Goal: Task Accomplishment & Management: Complete application form

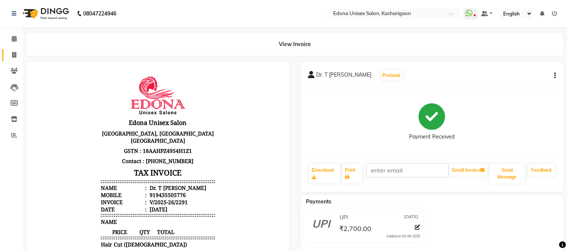
click at [12, 52] on icon at bounding box center [14, 55] width 4 height 6
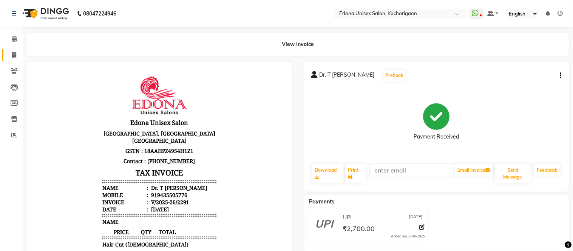
select select "service"
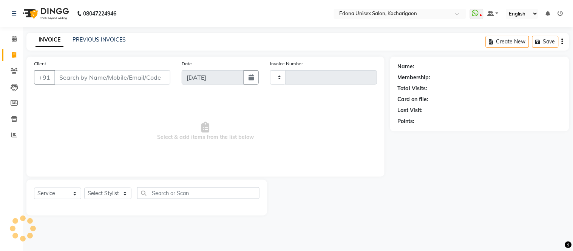
type input "2292"
select select "5389"
click at [13, 68] on icon at bounding box center [14, 71] width 7 height 6
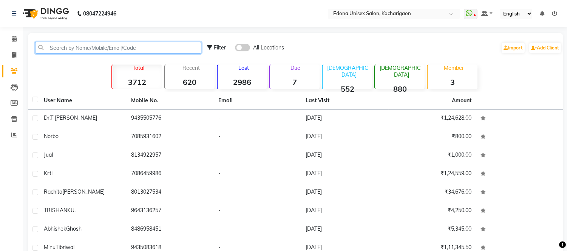
click at [68, 50] on input "text" at bounding box center [118, 48] width 166 height 12
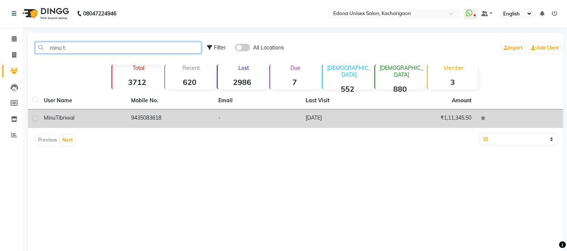
type input "minu t"
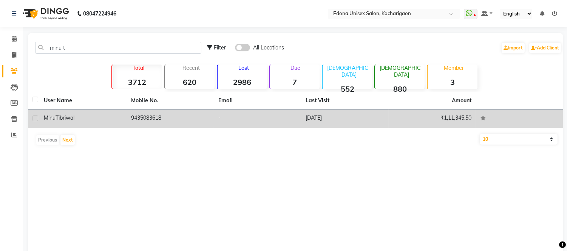
click at [72, 119] on span "Tibriwal" at bounding box center [65, 117] width 19 height 7
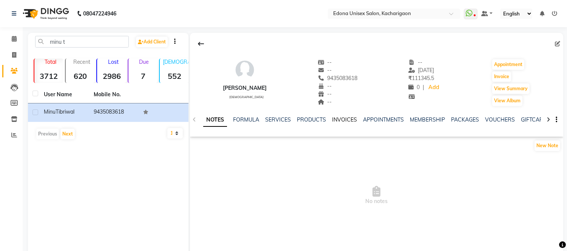
click at [338, 118] on link "INVOICES" at bounding box center [344, 119] width 25 height 7
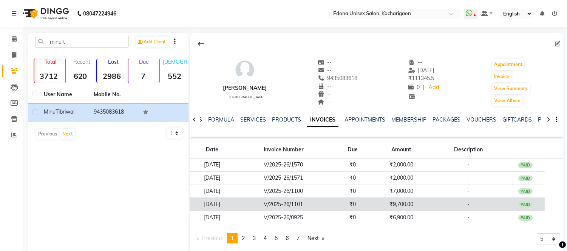
click at [309, 203] on td "V/2025-26/1101" at bounding box center [283, 204] width 99 height 13
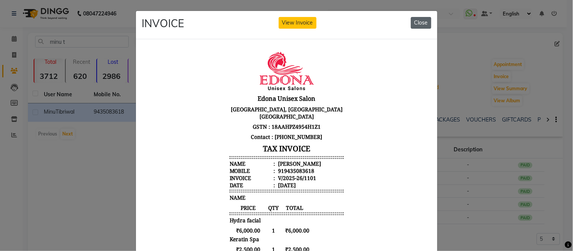
click at [414, 22] on button "Close" at bounding box center [421, 23] width 20 height 12
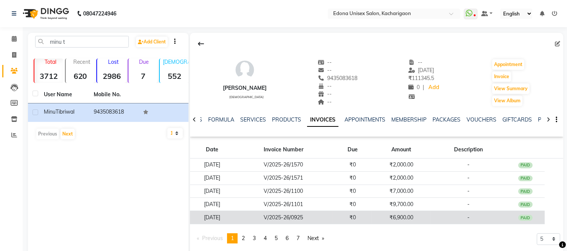
click at [266, 216] on td "V/2025-26/0925" at bounding box center [283, 217] width 99 height 13
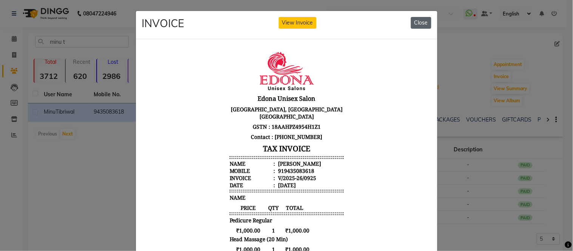
click at [416, 20] on button "Close" at bounding box center [421, 23] width 20 height 12
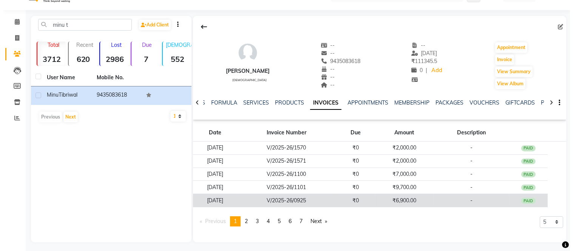
scroll to position [19, 0]
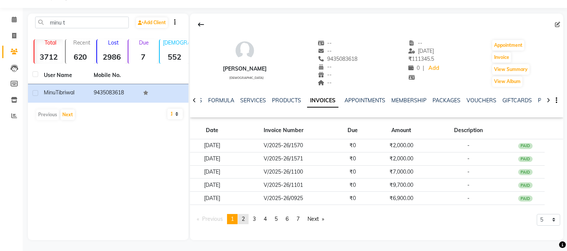
click at [247, 215] on link "page 2" at bounding box center [243, 219] width 11 height 10
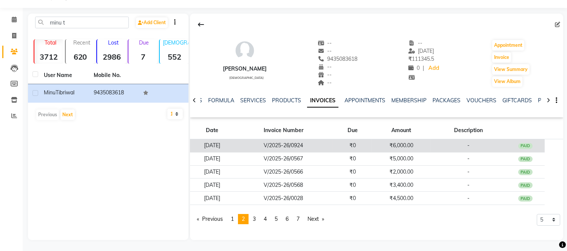
click at [294, 144] on td "V/2025-26/0924" at bounding box center [283, 145] width 99 height 13
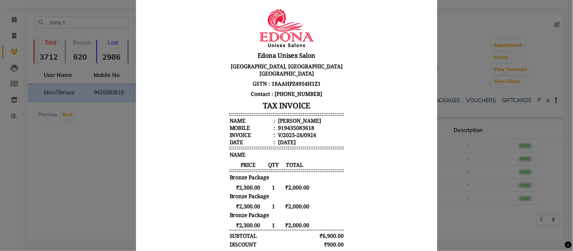
scroll to position [0, 0]
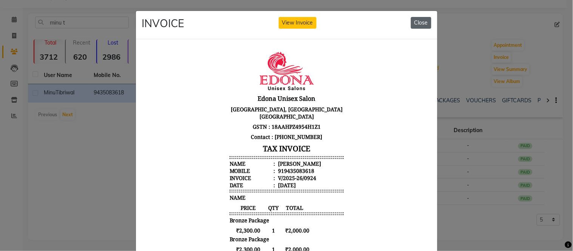
click at [422, 19] on button "Close" at bounding box center [421, 23] width 20 height 12
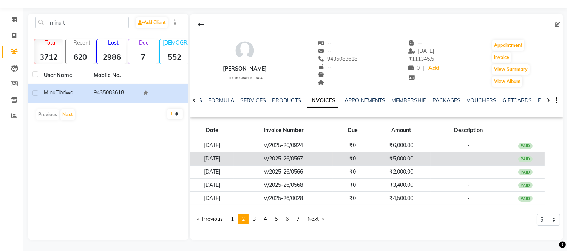
click at [372, 156] on td "₹0" at bounding box center [352, 158] width 39 height 13
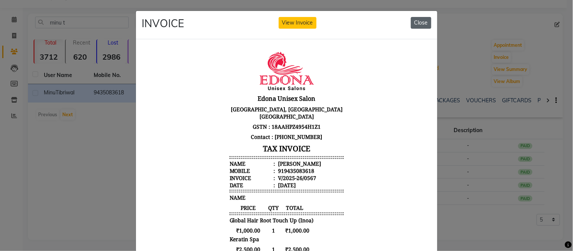
click at [417, 21] on button "Close" at bounding box center [421, 23] width 20 height 12
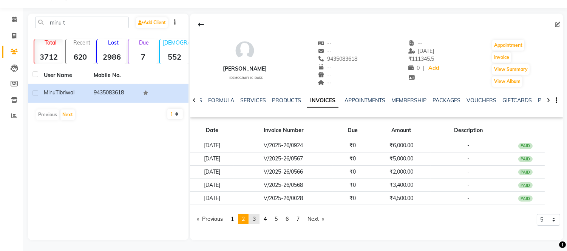
click at [256, 216] on span "3" at bounding box center [254, 219] width 3 height 7
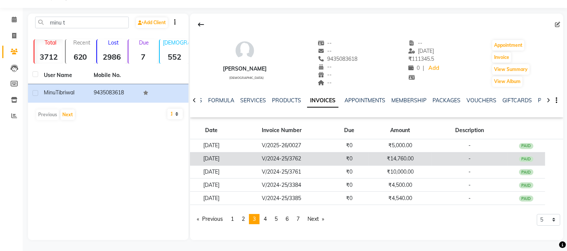
click at [319, 157] on td "V/2024-25/3762" at bounding box center [281, 158] width 97 height 13
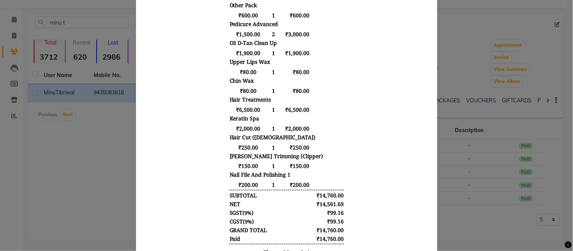
scroll to position [1, 0]
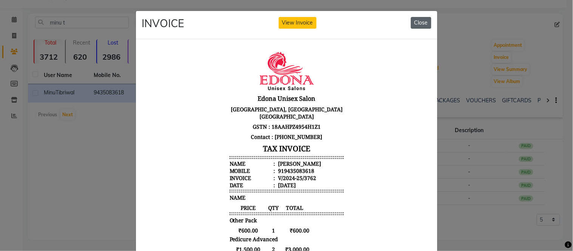
click at [421, 22] on button "Close" at bounding box center [421, 23] width 20 height 12
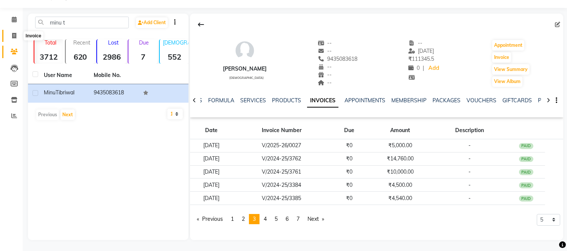
click at [14, 35] on icon at bounding box center [14, 36] width 4 height 6
select select "service"
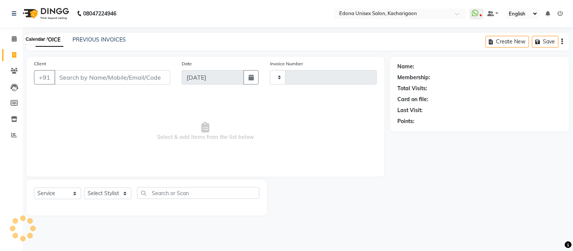
type input "2292"
select select "5389"
click at [12, 42] on icon at bounding box center [14, 39] width 5 height 6
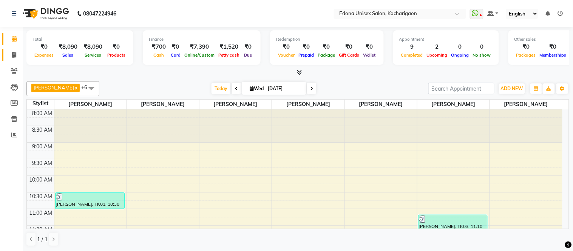
click at [14, 49] on link "Invoice" at bounding box center [11, 55] width 18 height 12
select select "service"
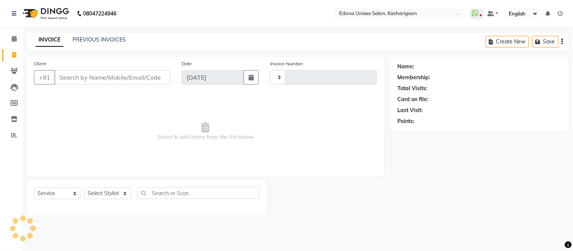
type input "2292"
select select "5389"
click at [100, 193] on select "Select Stylist Admin Anju Sonar Bir Basumtary [PERSON_NAME] [PERSON_NAME] Hombr…" at bounding box center [107, 194] width 47 height 12
drag, startPoint x: 218, startPoint y: 41, endPoint x: 162, endPoint y: 36, distance: 55.4
click at [218, 41] on div "INVOICE PREVIOUS INVOICES Create New Save" at bounding box center [297, 42] width 543 height 18
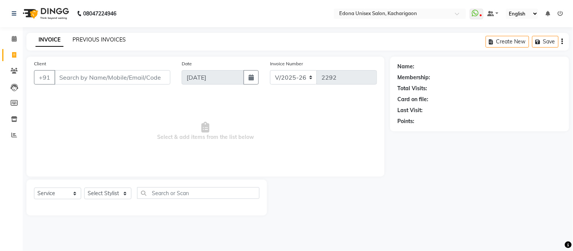
click at [85, 37] on link "PREVIOUS INVOICES" at bounding box center [99, 39] width 53 height 7
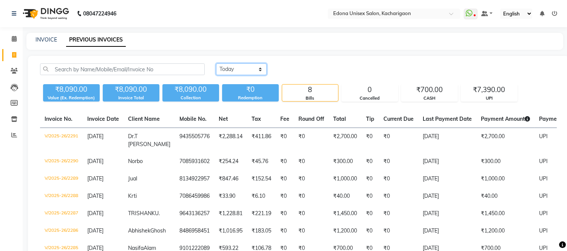
click at [235, 70] on select "[DATE] [DATE] Custom Range" at bounding box center [241, 69] width 51 height 12
select select "[DATE]"
click at [216, 63] on select "[DATE] [DATE] Custom Range" at bounding box center [241, 69] width 51 height 12
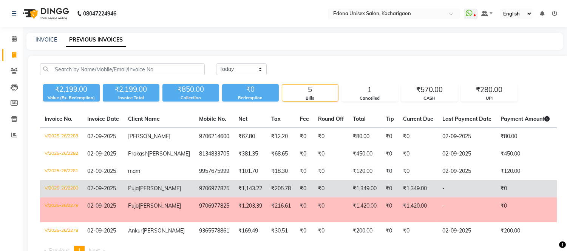
click at [410, 196] on td "₹1,349.00" at bounding box center [418, 188] width 39 height 17
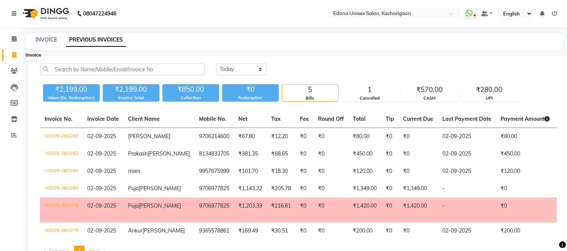
click at [14, 52] on icon at bounding box center [14, 55] width 4 height 6
select select "service"
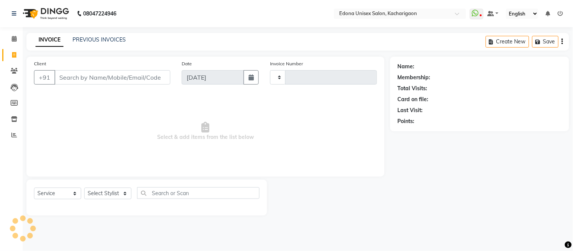
type input "2292"
select select "5389"
click at [99, 192] on select "Select Stylist Admin Anju Sonar Bir Basumtary [PERSON_NAME] [PERSON_NAME] Hombr…" at bounding box center [107, 194] width 47 height 12
select select "77350"
click at [84, 188] on select "Select Stylist Admin Anju Sonar Bir Basumtary [PERSON_NAME] [PERSON_NAME] Hombr…" at bounding box center [107, 194] width 47 height 12
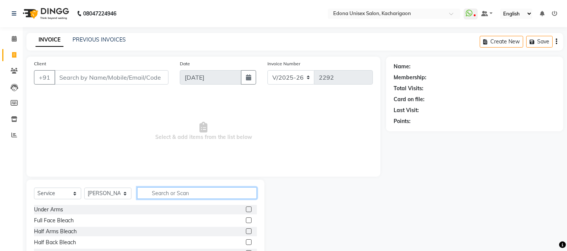
click at [160, 192] on input "text" at bounding box center [197, 193] width 120 height 12
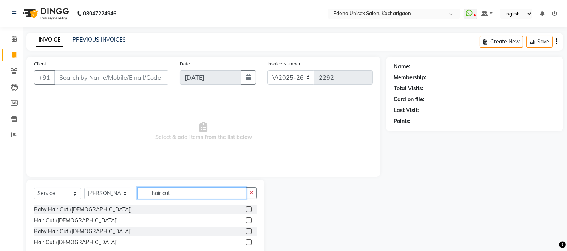
type input "hair cut"
click at [244, 220] on div "Hair Cut ([DEMOGRAPHIC_DATA])" at bounding box center [145, 220] width 223 height 9
click at [248, 222] on label at bounding box center [249, 221] width 6 height 6
click at [248, 222] on input "checkbox" at bounding box center [248, 220] width 5 height 5
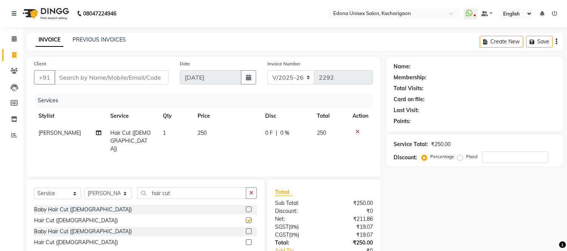
checkbox input "false"
click at [247, 244] on label at bounding box center [249, 243] width 6 height 6
click at [247, 244] on input "checkbox" at bounding box center [248, 242] width 5 height 5
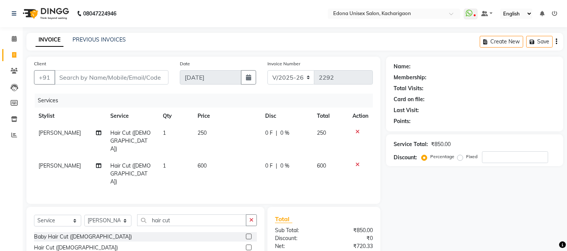
checkbox input "false"
click at [205, 160] on div "Services Stylist Service Qty Price Disc Total Action [PERSON_NAME] Hair Cut ([D…" at bounding box center [203, 145] width 339 height 103
click at [202, 162] on span "600" at bounding box center [202, 165] width 9 height 7
select select "77350"
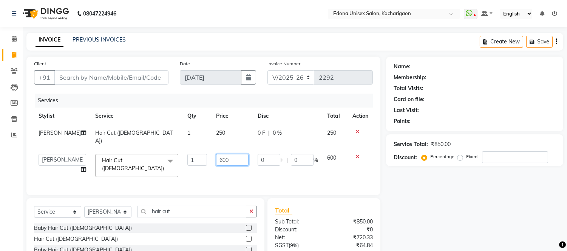
click at [216, 160] on input "600" at bounding box center [232, 160] width 32 height 12
type input "500"
click at [213, 170] on div "Services Stylist Service Qty Price Disc Total Action [PERSON_NAME] Hair Cut ([D…" at bounding box center [203, 141] width 339 height 94
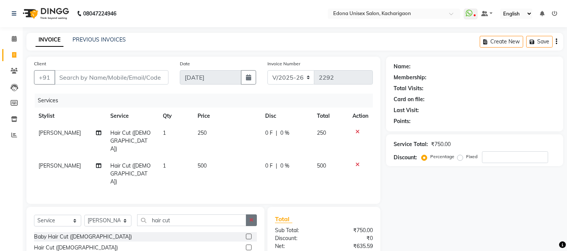
click at [251, 218] on icon "button" at bounding box center [251, 220] width 4 height 5
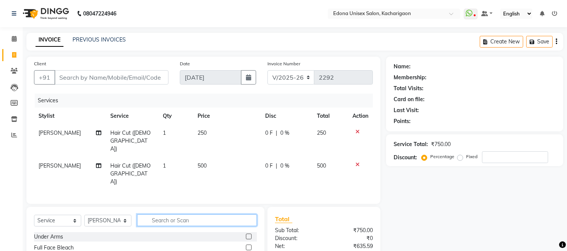
click at [221, 215] on input "text" at bounding box center [197, 221] width 120 height 12
type input "shav"
drag, startPoint x: 248, startPoint y: 208, endPoint x: 232, endPoint y: 174, distance: 37.7
click at [249, 232] on div at bounding box center [251, 236] width 11 height 9
click at [249, 234] on label at bounding box center [249, 237] width 6 height 6
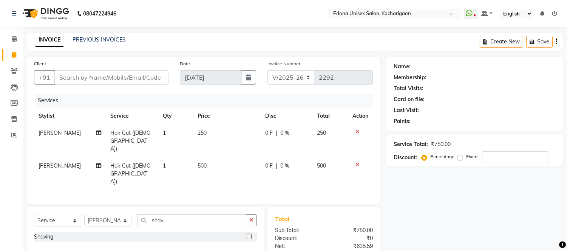
click at [249, 235] on input "checkbox" at bounding box center [248, 237] width 5 height 5
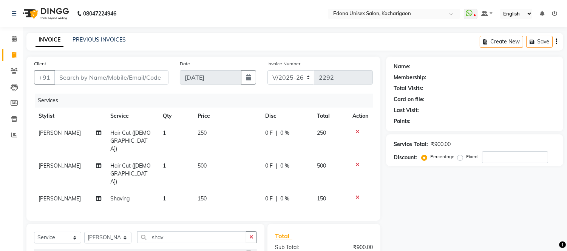
checkbox input "false"
click at [208, 190] on td "150" at bounding box center [227, 198] width 68 height 17
select select "77350"
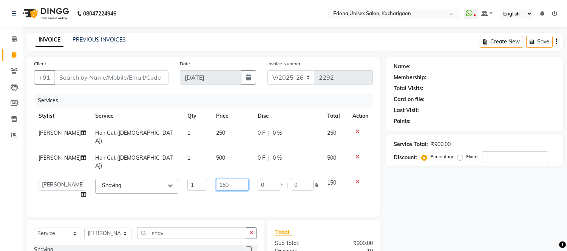
click at [224, 183] on input "150" at bounding box center [232, 185] width 32 height 12
type input "1"
type input "200"
click at [223, 198] on div "Client +91 Date [DATE] Invoice Number V/2025 V/[PHONE_NUMBER] Services Stylist …" at bounding box center [203, 194] width 365 height 274
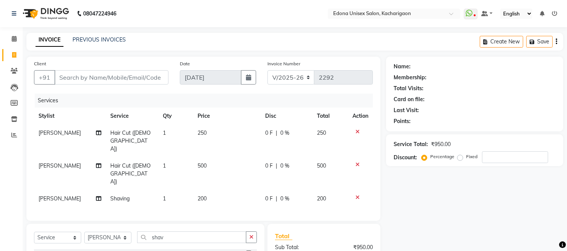
scroll to position [42, 0]
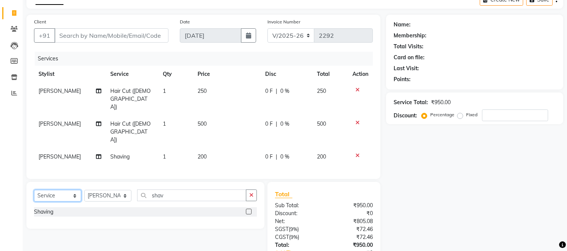
click at [51, 190] on select "Select Service Product Membership Package Voucher Prepaid Gift Card" at bounding box center [57, 196] width 47 height 12
select select "product"
click at [34, 190] on select "Select Service Product Membership Package Voucher Prepaid Gift Card" at bounding box center [57, 196] width 47 height 12
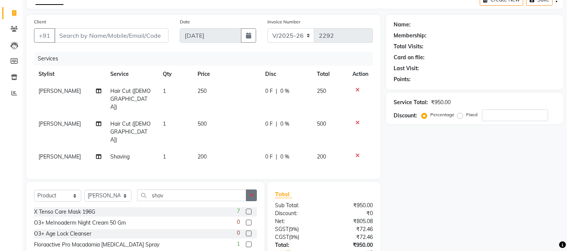
click at [251, 193] on icon "button" at bounding box center [251, 195] width 4 height 5
click at [100, 190] on select "Select Stylist Admin Anju Sonar Bir Basumtary [PERSON_NAME] [PERSON_NAME] Hombr…" at bounding box center [107, 196] width 47 height 12
select select "35937"
click at [84, 190] on select "Select Stylist Admin Anju Sonar Bir Basumtary [PERSON_NAME] [PERSON_NAME] Hombr…" at bounding box center [107, 196] width 47 height 12
click at [201, 190] on input "text" at bounding box center [197, 196] width 120 height 12
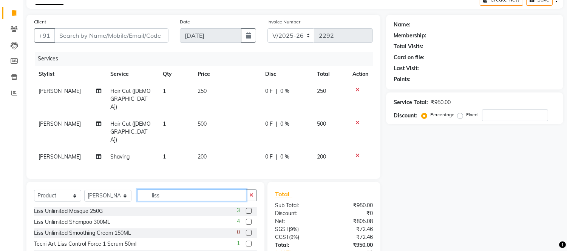
scroll to position [70, 0]
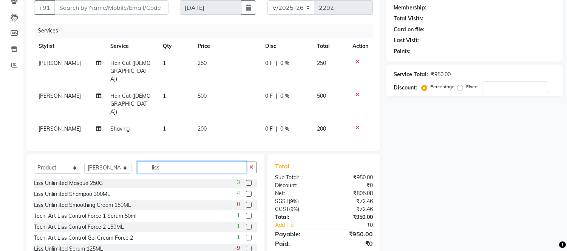
type input "liss"
click at [246, 246] on label at bounding box center [249, 249] width 6 height 6
click at [246, 247] on input "checkbox" at bounding box center [248, 249] width 5 height 5
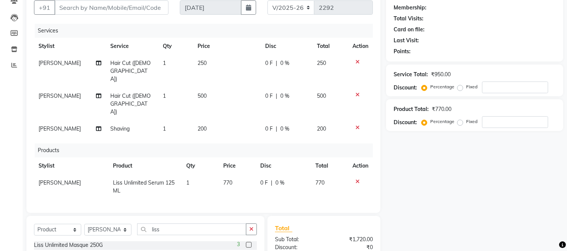
checkbox input "false"
click at [224, 175] on td "770" at bounding box center [237, 187] width 37 height 25
select select "35937"
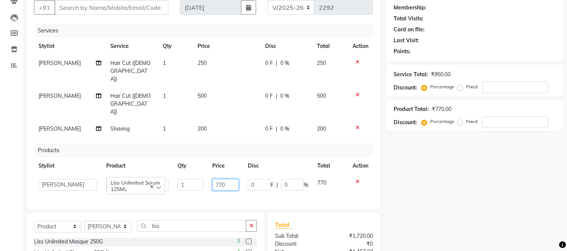
click at [225, 179] on input "770" at bounding box center [225, 185] width 26 height 12
type input "7"
type input "890"
click at [247, 144] on div "Products" at bounding box center [207, 151] width 344 height 14
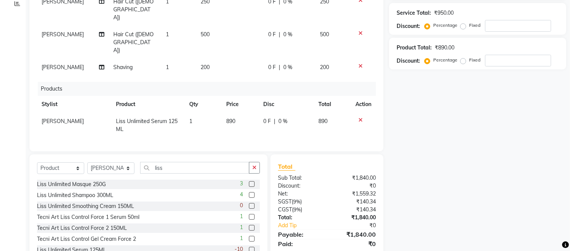
scroll to position [0, 0]
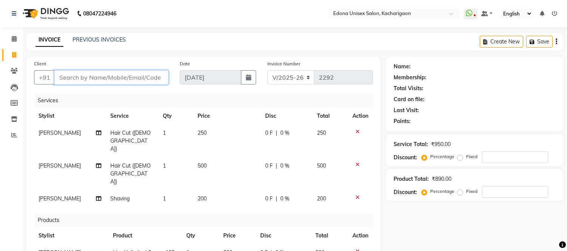
click at [99, 76] on input "Client" at bounding box center [111, 77] width 114 height 14
type input "9"
type input "0"
type input "9435337477"
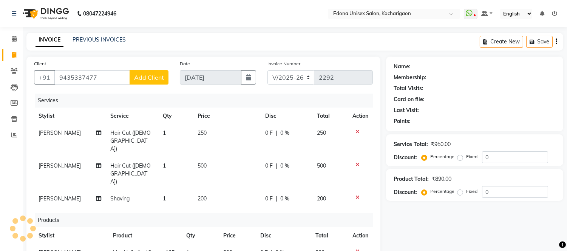
click at [149, 80] on span "Add Client" at bounding box center [149, 78] width 30 height 8
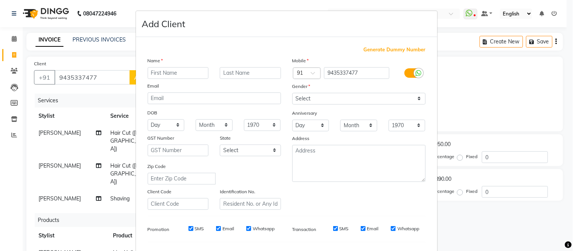
click at [151, 73] on input "text" at bounding box center [178, 73] width 61 height 12
type input "[PERSON_NAME]"
click at [238, 71] on input "text" at bounding box center [250, 73] width 61 height 12
type input "Saikia"
click at [320, 91] on div "Gender" at bounding box center [359, 87] width 145 height 11
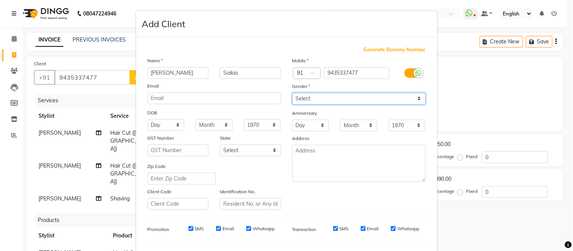
click at [320, 104] on select "Select [DEMOGRAPHIC_DATA] [DEMOGRAPHIC_DATA] Other Prefer Not To Say" at bounding box center [358, 99] width 133 height 12
select select "[DEMOGRAPHIC_DATA]"
click at [292, 93] on select "Select [DEMOGRAPHIC_DATA] [DEMOGRAPHIC_DATA] Other Prefer Not To Say" at bounding box center [358, 99] width 133 height 12
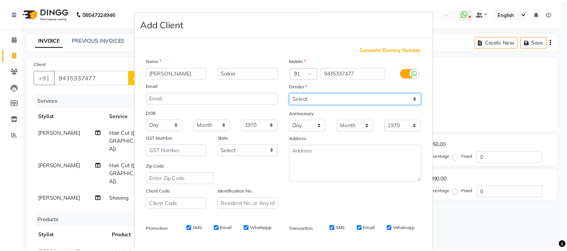
scroll to position [97, 0]
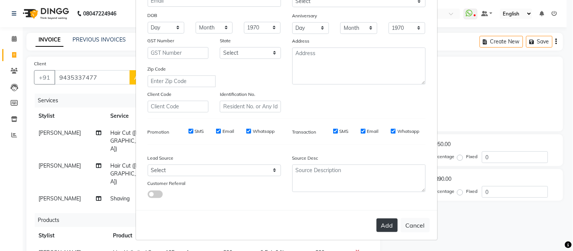
click at [380, 227] on button "Add" at bounding box center [387, 226] width 21 height 14
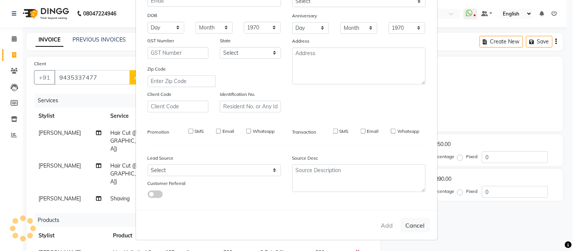
select select
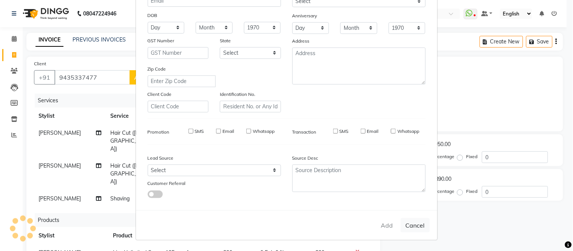
select select
checkbox input "false"
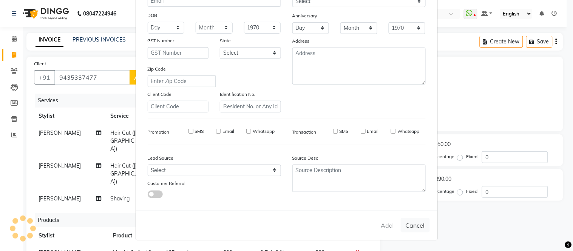
checkbox input "false"
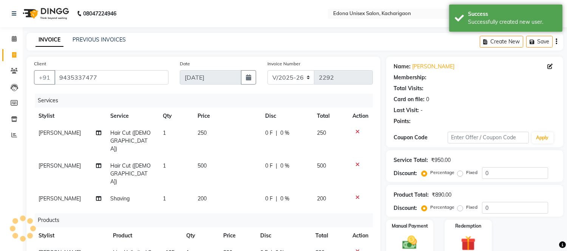
scroll to position [131, 0]
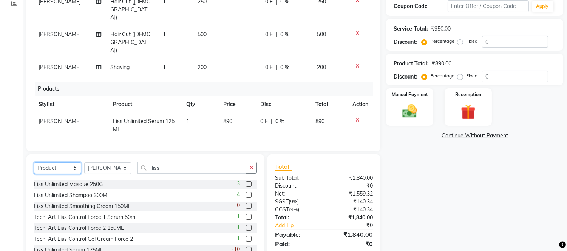
click at [49, 162] on select "Select Service Product Membership Package Voucher Prepaid Gift Card" at bounding box center [57, 168] width 47 height 12
select select "service"
click at [34, 162] on select "Select Service Product Membership Package Voucher Prepaid Gift Card" at bounding box center [57, 168] width 47 height 12
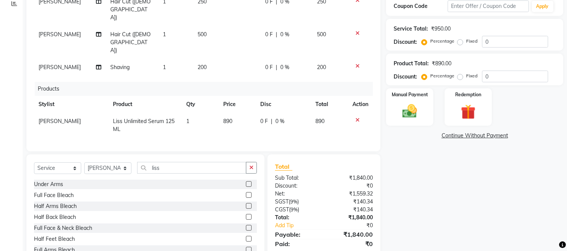
click at [255, 162] on button "button" at bounding box center [251, 168] width 11 height 12
click at [181, 162] on input "text" at bounding box center [197, 168] width 120 height 12
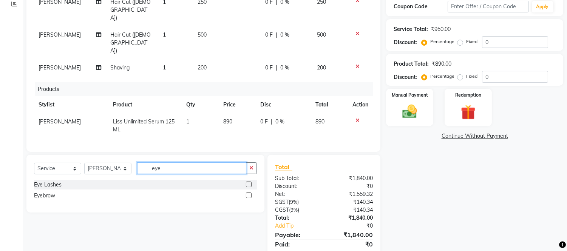
type input "eye"
click at [247, 193] on label at bounding box center [249, 196] width 6 height 6
click at [247, 193] on input "checkbox" at bounding box center [248, 195] width 5 height 5
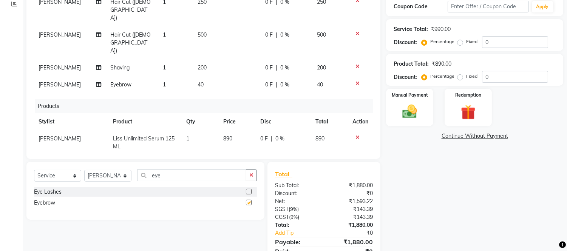
checkbox input "false"
click at [63, 81] on span "[PERSON_NAME]" at bounding box center [60, 84] width 42 height 7
select select "35937"
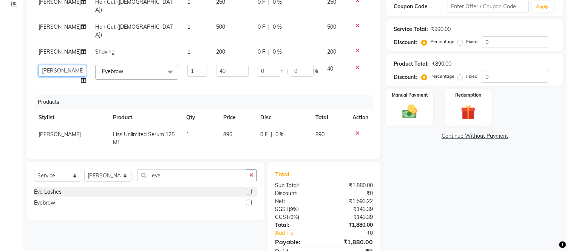
click at [59, 76] on select "Admin Anju Sonar Bir Basumtary [PERSON_NAME] [PERSON_NAME] Hombr Jogi [PERSON_N…" at bounding box center [63, 71] width 48 height 12
select select "54018"
click at [104, 101] on div "Services Stylist Service Qty Price Disc Total Action [PERSON_NAME] Hair Cut ([D…" at bounding box center [203, 57] width 339 height 189
click at [418, 116] on img at bounding box center [409, 112] width 25 height 18
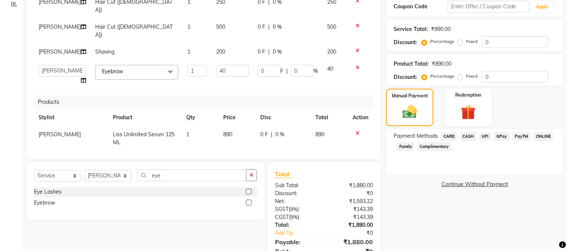
click at [468, 135] on span "CASH" at bounding box center [468, 136] width 16 height 9
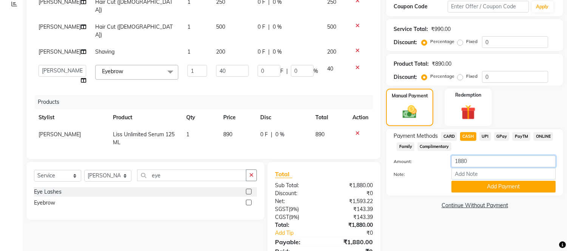
click at [473, 160] on input "1880" at bounding box center [503, 162] width 104 height 12
type input "1"
type input "40"
click at [505, 185] on button "Add Payment" at bounding box center [503, 187] width 104 height 12
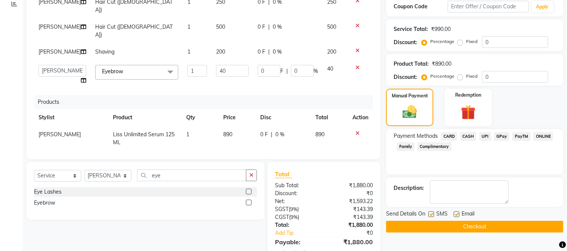
click at [486, 136] on span "UPI" at bounding box center [485, 136] width 12 height 9
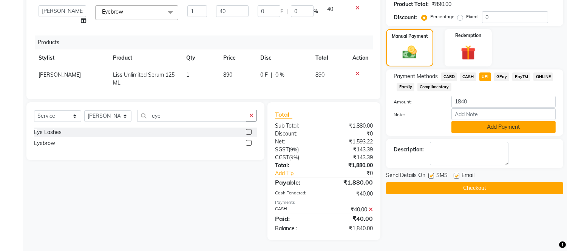
click at [490, 127] on button "Add Payment" at bounding box center [503, 127] width 104 height 12
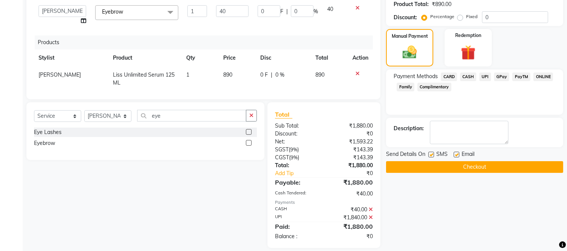
scroll to position [199, 0]
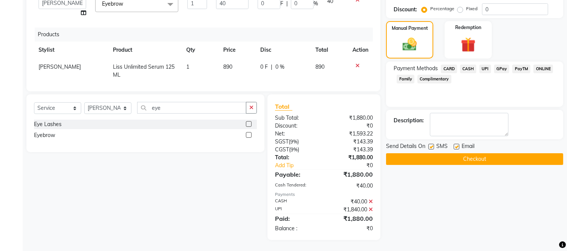
click at [487, 160] on button "Checkout" at bounding box center [474, 159] width 177 height 12
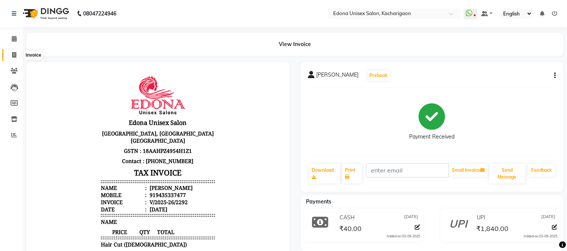
click at [9, 54] on span at bounding box center [14, 55] width 13 height 9
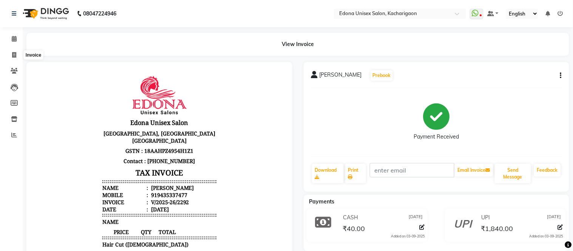
select select "5389"
select select "service"
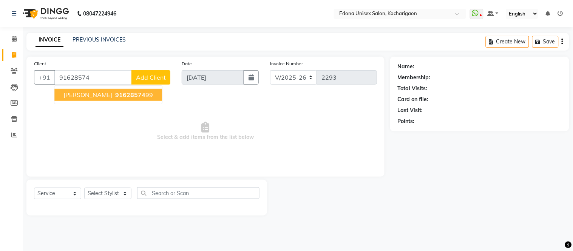
click at [124, 99] on button "[PERSON_NAME] 91628574 99" at bounding box center [108, 95] width 108 height 12
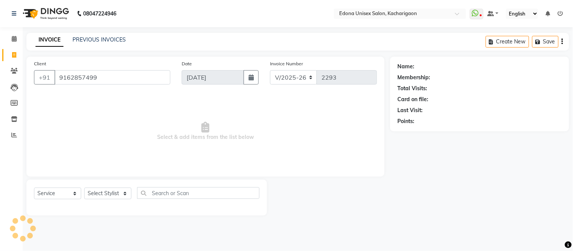
type input "9162857499"
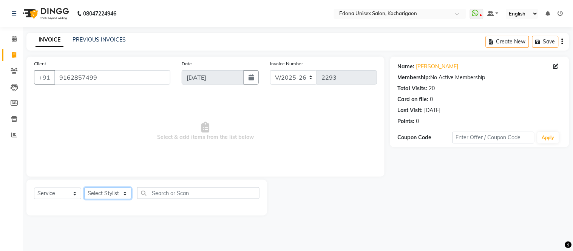
drag, startPoint x: 108, startPoint y: 193, endPoint x: 106, endPoint y: 188, distance: 5.5
click at [108, 193] on select "Select Stylist Admin Anju Sonar Bir Basumtary [PERSON_NAME] [PERSON_NAME] Hombr…" at bounding box center [107, 194] width 47 height 12
select select "54018"
click at [84, 188] on select "Select Stylist Admin Anju Sonar Bir Basumtary [PERSON_NAME] [PERSON_NAME] Hombr…" at bounding box center [107, 194] width 47 height 12
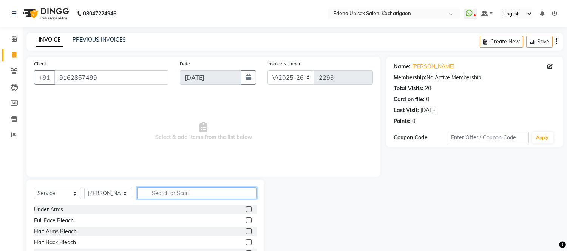
click at [176, 193] on input "text" at bounding box center [197, 193] width 120 height 12
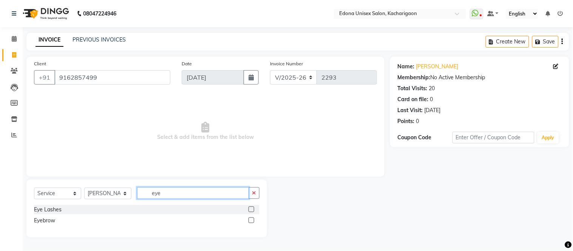
type input "eye"
click at [250, 218] on label at bounding box center [252, 221] width 6 height 6
click at [250, 218] on input "checkbox" at bounding box center [251, 220] width 5 height 5
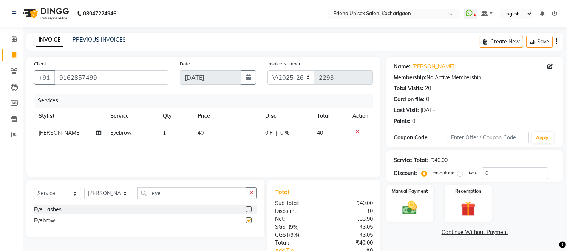
checkbox input "false"
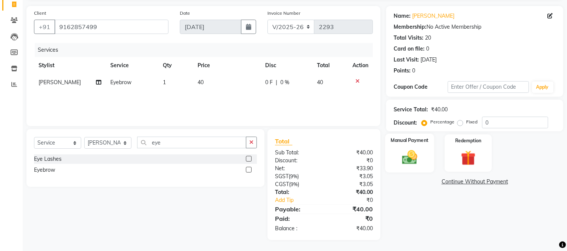
click at [414, 157] on img at bounding box center [409, 158] width 25 height 18
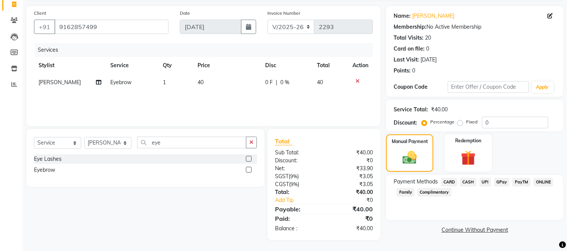
click at [486, 182] on span "UPI" at bounding box center [485, 182] width 12 height 9
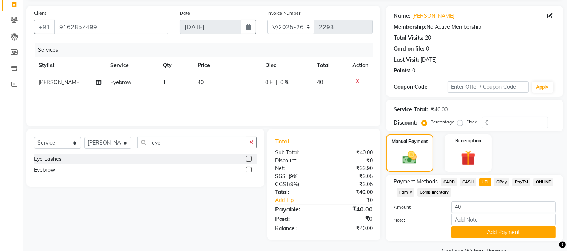
scroll to position [67, 0]
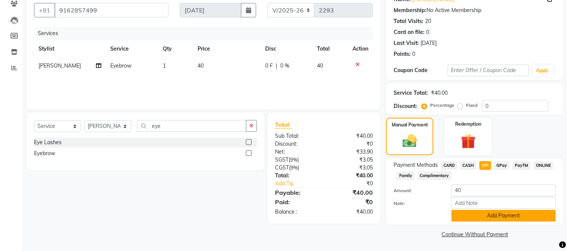
click at [489, 213] on button "Add Payment" at bounding box center [503, 216] width 104 height 12
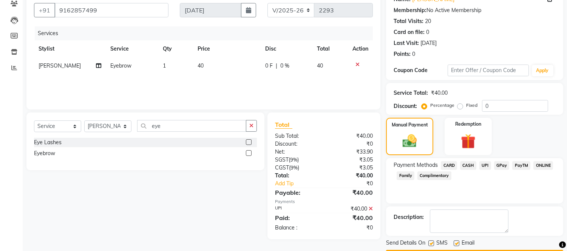
scroll to position [88, 0]
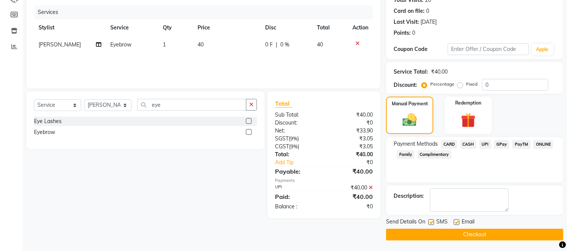
click at [490, 232] on button "Checkout" at bounding box center [474, 235] width 177 height 12
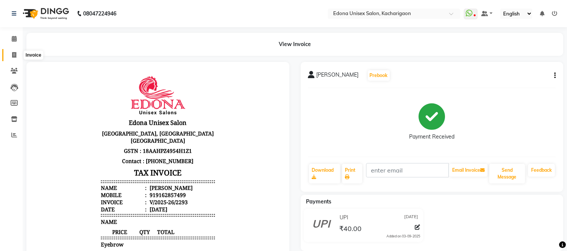
drag, startPoint x: 14, startPoint y: 57, endPoint x: 18, endPoint y: 55, distance: 4.2
click at [14, 57] on icon at bounding box center [14, 55] width 4 height 6
select select "service"
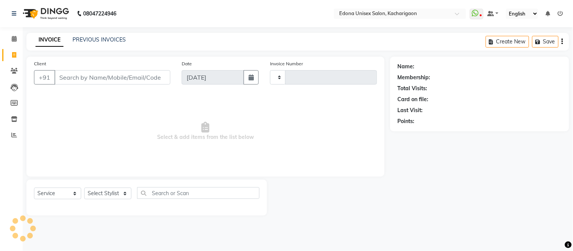
type input "2294"
select select "5389"
click at [114, 38] on link "PREVIOUS INVOICES" at bounding box center [99, 39] width 53 height 7
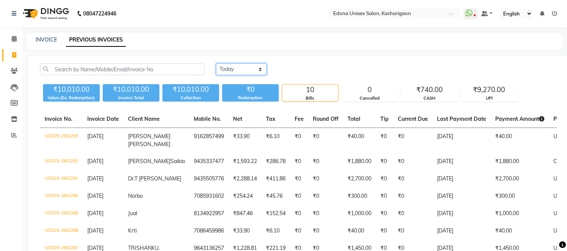
click at [239, 71] on select "[DATE] [DATE] Custom Range" at bounding box center [241, 69] width 51 height 12
select select "[DATE]"
click at [216, 63] on select "[DATE] [DATE] Custom Range" at bounding box center [241, 69] width 51 height 12
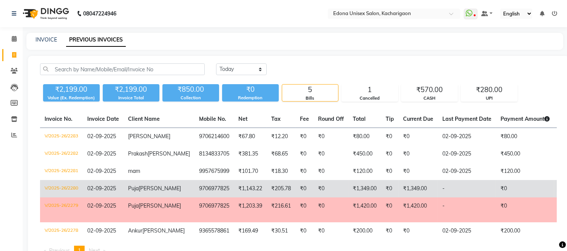
click at [438, 196] on td "-" at bounding box center [467, 188] width 58 height 17
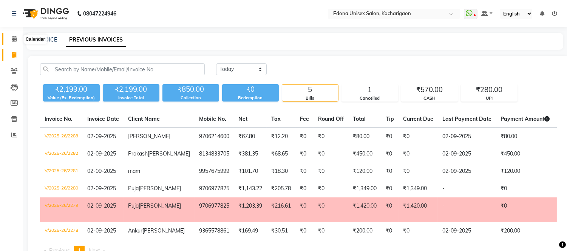
click at [12, 40] on icon at bounding box center [14, 39] width 5 height 6
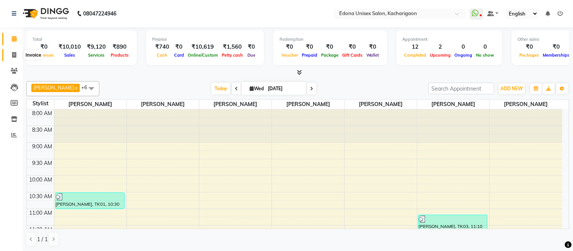
click at [9, 54] on span at bounding box center [14, 55] width 13 height 9
select select "service"
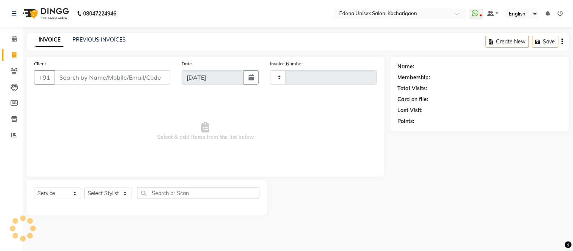
type input "2294"
select select "5389"
click at [89, 191] on select "Select Stylist" at bounding box center [107, 194] width 47 height 12
click at [104, 186] on div "Select Service Product Membership Package Voucher Prepaid Gift Card Select Styl…" at bounding box center [146, 198] width 241 height 36
click at [107, 193] on select "Select Stylist Admin Anju Sonar Bir Basumtary [PERSON_NAME] [PERSON_NAME] Hombr…" at bounding box center [107, 194] width 47 height 12
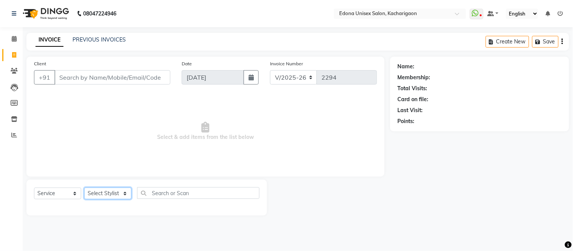
select select "77350"
click at [84, 188] on select "Select Stylist Admin Anju Sonar Bir Basumtary [PERSON_NAME] [PERSON_NAME] Hombr…" at bounding box center [107, 194] width 47 height 12
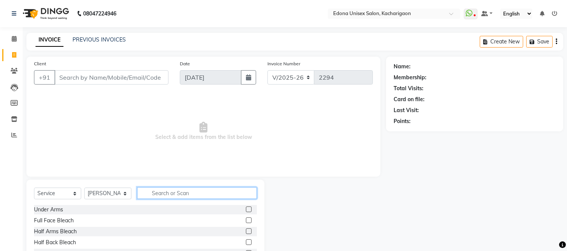
click at [185, 197] on input "text" at bounding box center [197, 193] width 120 height 12
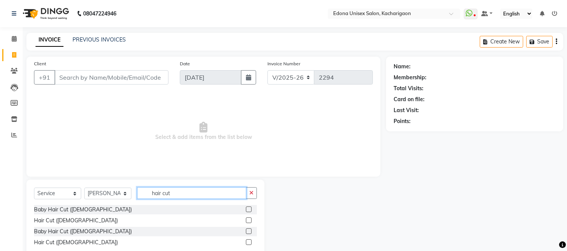
type input "hair cut"
click at [248, 218] on label at bounding box center [249, 221] width 6 height 6
click at [248, 218] on input "checkbox" at bounding box center [248, 220] width 5 height 5
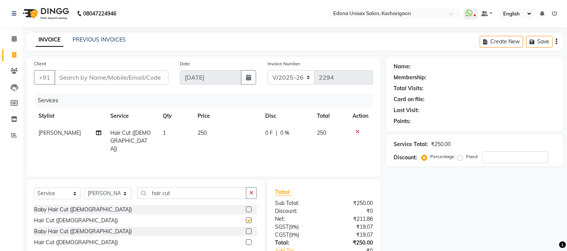
checkbox input "false"
drag, startPoint x: 97, startPoint y: 82, endPoint x: 97, endPoint y: 77, distance: 4.9
click at [97, 79] on input "Client" at bounding box center [111, 77] width 114 height 14
type input "g"
type input "0"
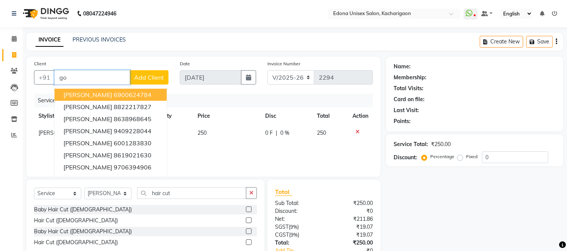
type input "g"
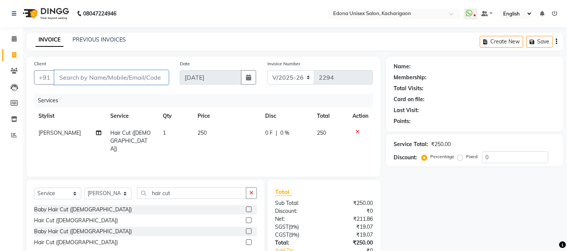
type input "8"
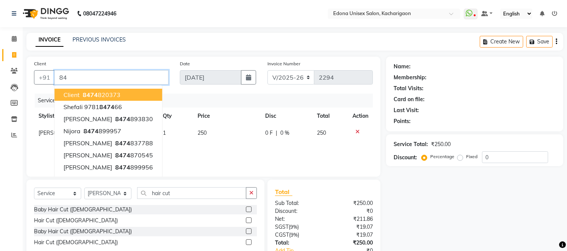
type input "8"
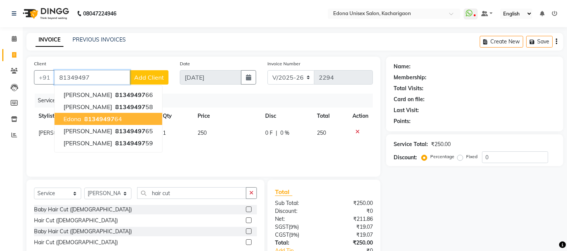
click at [127, 122] on button "Edona 81349497 64" at bounding box center [108, 119] width 108 height 12
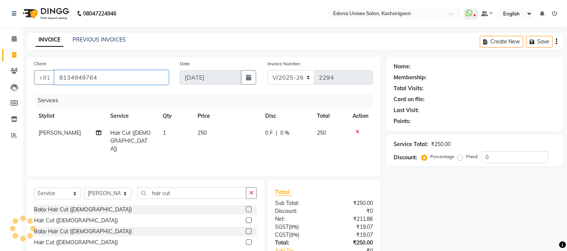
type input "8134949764"
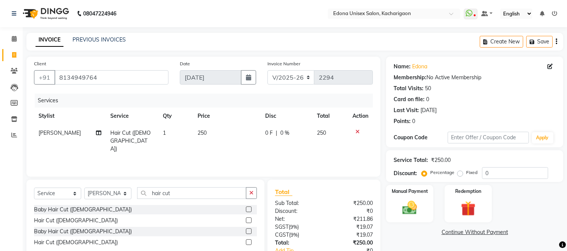
scroll to position [51, 0]
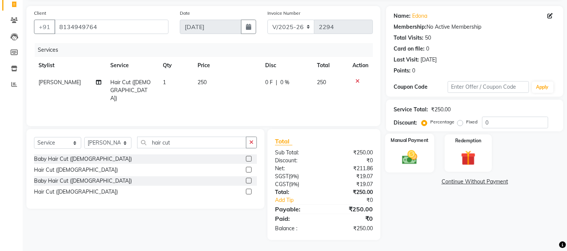
click at [408, 164] on img at bounding box center [409, 158] width 25 height 18
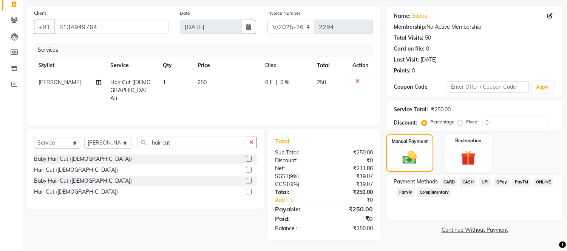
click at [448, 182] on span "CARD" at bounding box center [449, 182] width 16 height 9
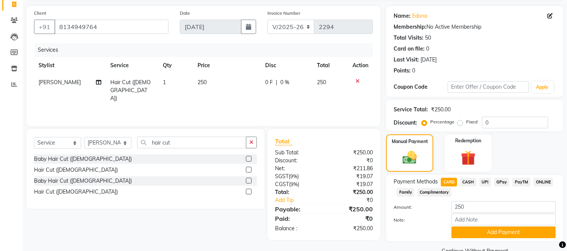
scroll to position [67, 0]
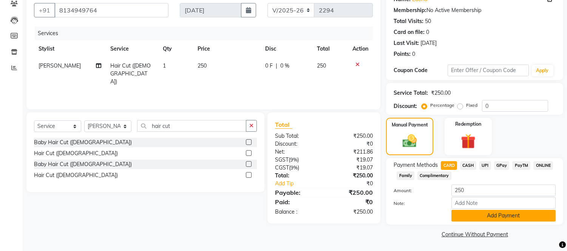
click at [465, 213] on button "Add Payment" at bounding box center [503, 216] width 104 height 12
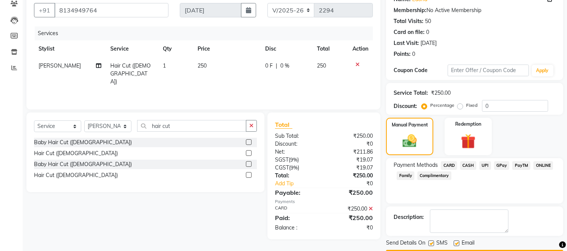
scroll to position [88, 0]
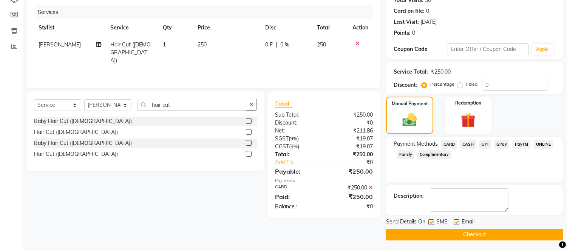
click at [466, 236] on button "Checkout" at bounding box center [474, 235] width 177 height 12
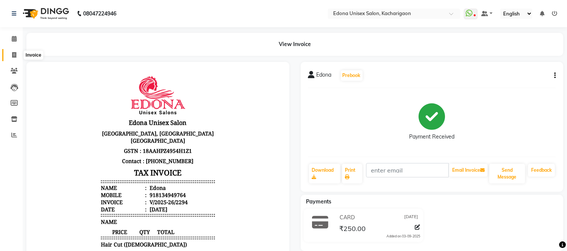
click at [8, 54] on span at bounding box center [14, 55] width 13 height 9
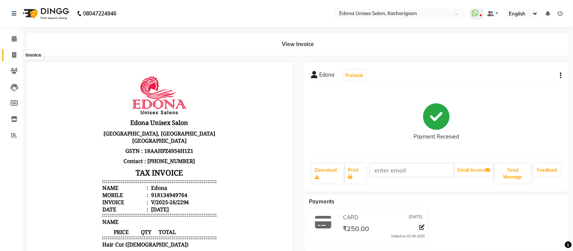
select select "service"
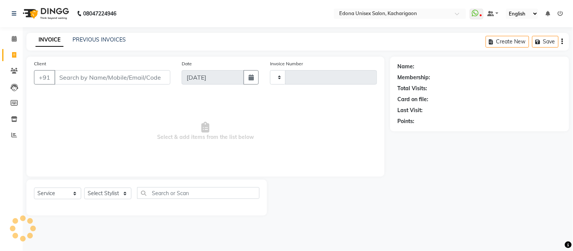
type input "2295"
select select "5389"
click at [108, 195] on select "Select Stylist Admin Anju Sonar Bir Basumtary [PERSON_NAME] [PERSON_NAME] Hombr…" at bounding box center [107, 194] width 47 height 12
select select "35927"
click at [84, 188] on select "Select Stylist Admin Anju Sonar Bir Basumtary [PERSON_NAME] [PERSON_NAME] Hombr…" at bounding box center [107, 194] width 47 height 12
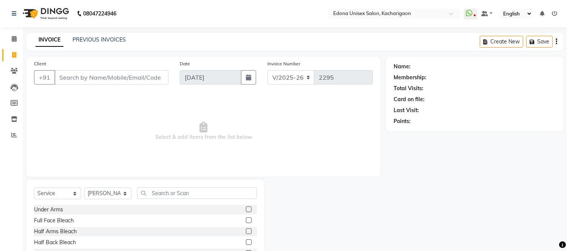
click at [172, 199] on div "Select Service Product Membership Package Voucher Prepaid Gift Card Select Styl…" at bounding box center [145, 196] width 223 height 18
click at [172, 196] on input "text" at bounding box center [197, 193] width 120 height 12
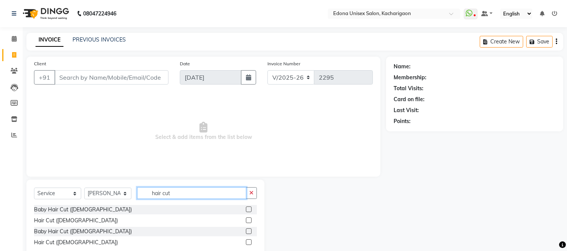
type input "hair cut"
click at [248, 242] on label at bounding box center [249, 243] width 6 height 6
click at [248, 242] on input "checkbox" at bounding box center [248, 242] width 5 height 5
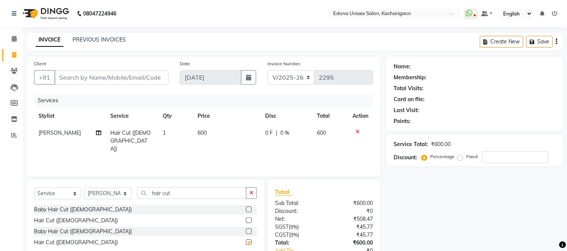
checkbox input "false"
click at [204, 139] on td "600" at bounding box center [227, 141] width 68 height 33
select select "35927"
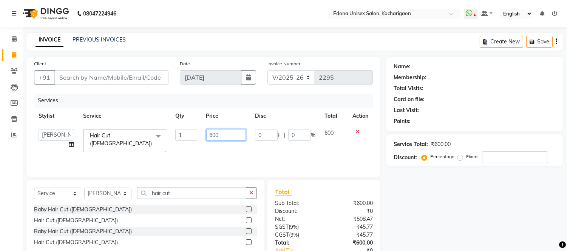
click at [212, 134] on input "600" at bounding box center [226, 135] width 40 height 12
type input "700"
click at [283, 154] on div "Services Stylist Service Qty Price Disc Total Action Admin Anju Sonar Bir Basum…" at bounding box center [203, 132] width 339 height 76
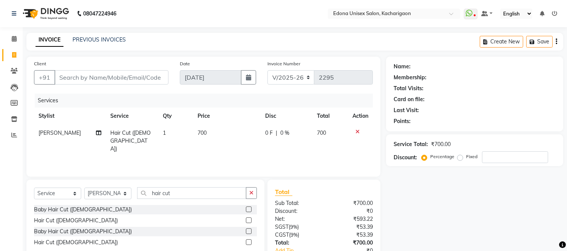
click at [249, 231] on label at bounding box center [249, 232] width 6 height 6
click at [249, 231] on input "checkbox" at bounding box center [248, 231] width 5 height 5
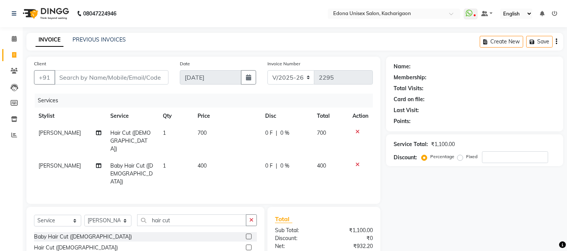
checkbox input "false"
click at [62, 215] on select "Select Service Product Membership Package Voucher Prepaid Gift Card" at bounding box center [57, 221] width 47 height 12
click at [34, 215] on select "Select Service Product Membership Package Voucher Prepaid Gift Card" at bounding box center [57, 221] width 47 height 12
click at [118, 215] on select "Select Stylist Admin Anju Sonar Bir Basumtary [PERSON_NAME] [PERSON_NAME] Hombr…" at bounding box center [107, 221] width 47 height 12
select select "35925"
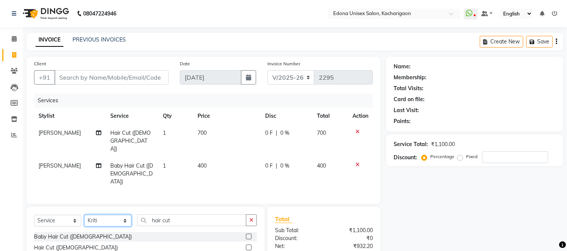
click at [84, 215] on select "Select Stylist Admin Anju Sonar Bir Basumtary [PERSON_NAME] [PERSON_NAME] Hombr…" at bounding box center [107, 221] width 47 height 12
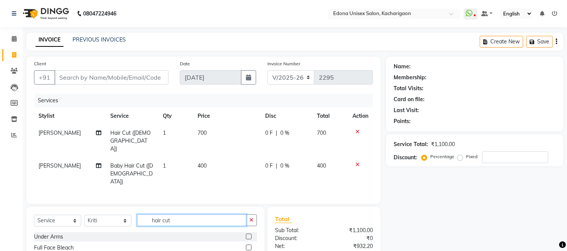
click at [176, 215] on input "hair cut" at bounding box center [191, 221] width 109 height 12
type input "h"
type input "pie"
click at [247, 234] on label at bounding box center [249, 237] width 6 height 6
click at [247, 235] on input "checkbox" at bounding box center [248, 237] width 5 height 5
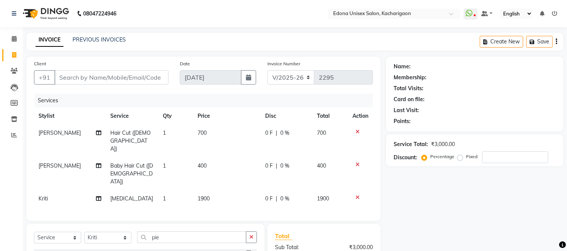
checkbox input "false"
click at [212, 190] on td "1900" at bounding box center [227, 198] width 68 height 17
select select "35925"
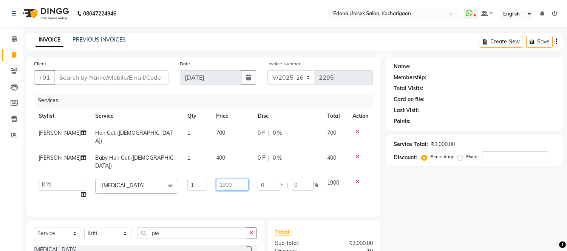
click at [216, 184] on input "1900" at bounding box center [232, 185] width 32 height 12
type input "1200"
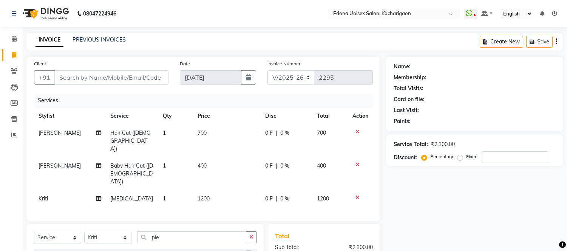
click at [216, 195] on div "Services Stylist Service Qty Price Disc Total Action [PERSON_NAME] Hair Cut ([D…" at bounding box center [203, 154] width 339 height 120
click at [357, 162] on icon at bounding box center [358, 164] width 4 height 5
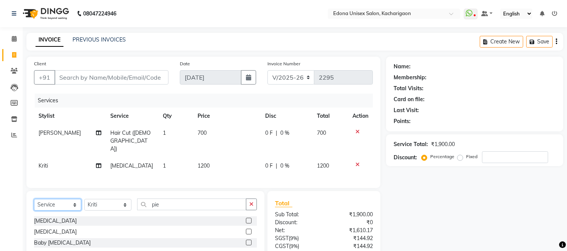
click at [40, 199] on select "Select Service Product Membership Package Voucher Prepaid Gift Card" at bounding box center [57, 205] width 47 height 12
click at [94, 199] on select "Select Stylist Admin Anju Sonar Bir Basumtary [PERSON_NAME] [PERSON_NAME] Hombr…" at bounding box center [107, 205] width 47 height 12
select select "35927"
click at [84, 199] on select "Select Stylist Admin Anju Sonar Bir Basumtary [PERSON_NAME] [PERSON_NAME] Hombr…" at bounding box center [107, 205] width 47 height 12
click at [185, 191] on div "Select Service Product Membership Package Voucher Prepaid Gift Card Select Styl…" at bounding box center [145, 246] width 238 height 111
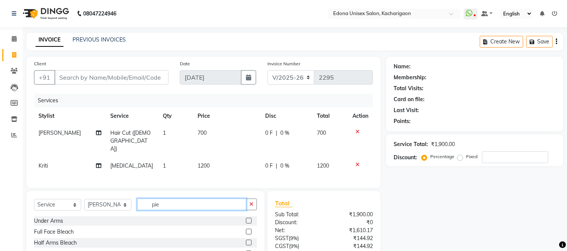
click at [199, 199] on input "pie" at bounding box center [191, 205] width 109 height 12
type input "p"
type input "hair cu"
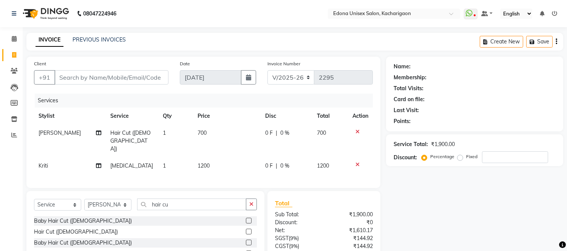
click at [248, 251] on label at bounding box center [249, 254] width 6 height 6
click at [248, 251] on input "checkbox" at bounding box center [248, 254] width 5 height 5
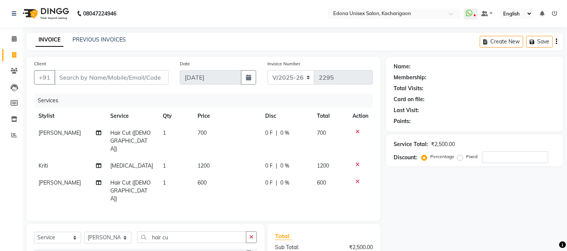
checkbox input "false"
click at [200, 138] on td "700" at bounding box center [227, 141] width 68 height 33
select select "35927"
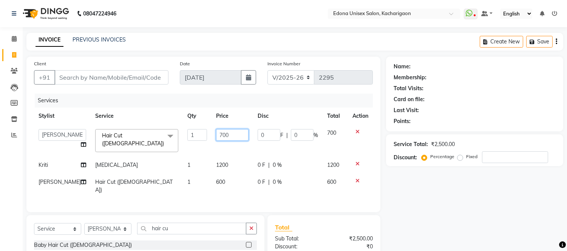
click at [216, 135] on input "700" at bounding box center [232, 135] width 32 height 12
click at [216, 134] on input "700" at bounding box center [232, 135] width 32 height 12
type input "600"
click at [206, 141] on tbody "Admin Anju Sonar Bir Basumtary [PERSON_NAME] [PERSON_NAME] Hombr Jogi [PERSON_N…" at bounding box center [203, 162] width 339 height 74
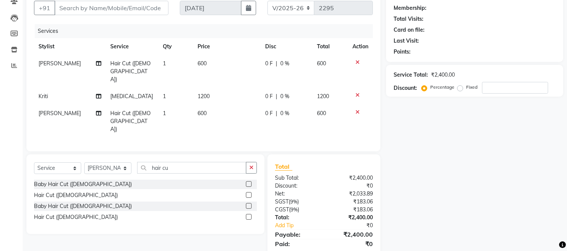
scroll to position [28, 0]
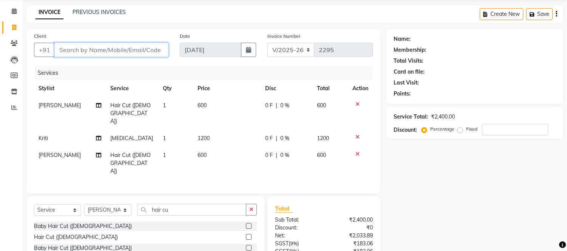
click at [93, 53] on input "Client" at bounding box center [111, 50] width 114 height 14
type input "N"
type input "0"
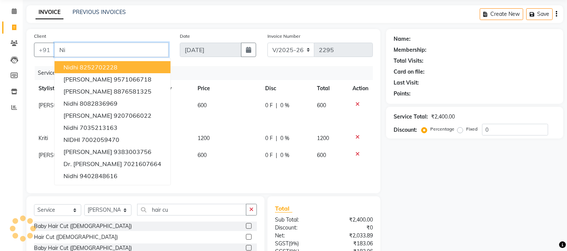
type input "N"
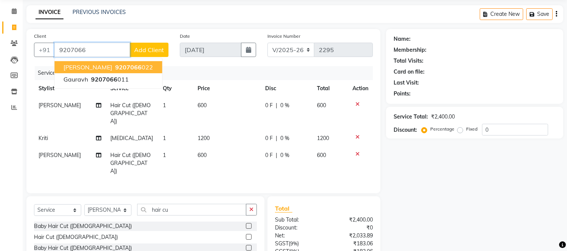
click at [130, 66] on button "[PERSON_NAME] 9207066 022" at bounding box center [108, 67] width 108 height 12
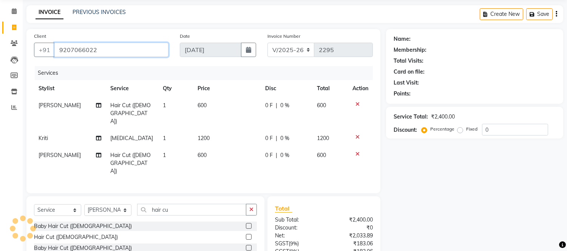
type input "9207066022"
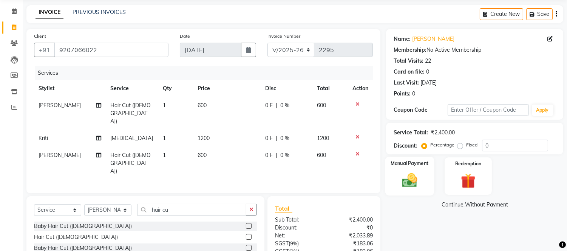
scroll to position [70, 0]
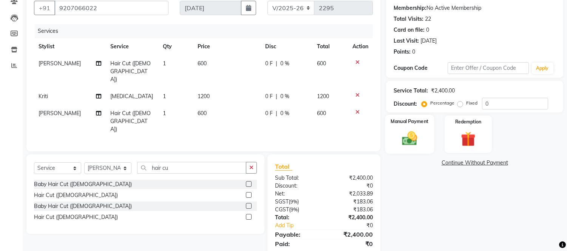
click at [410, 142] on img at bounding box center [409, 139] width 25 height 18
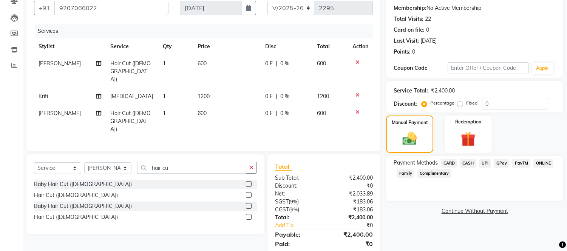
click at [489, 161] on span "UPI" at bounding box center [485, 163] width 12 height 9
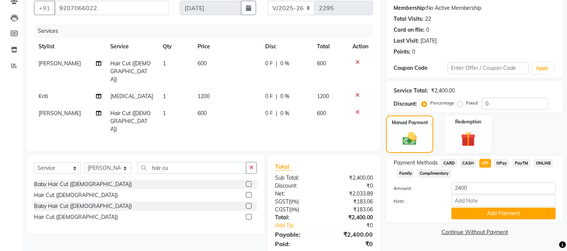
click at [465, 163] on span "CASH" at bounding box center [468, 163] width 16 height 9
click at [445, 163] on span "CARD" at bounding box center [449, 163] width 16 height 9
click at [478, 212] on button "Add Payment" at bounding box center [503, 214] width 104 height 12
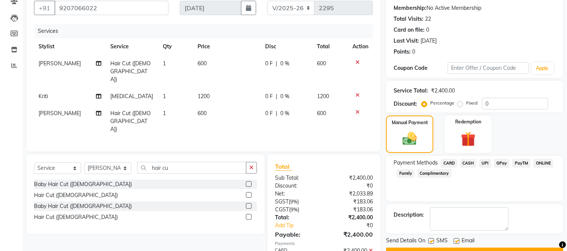
scroll to position [88, 0]
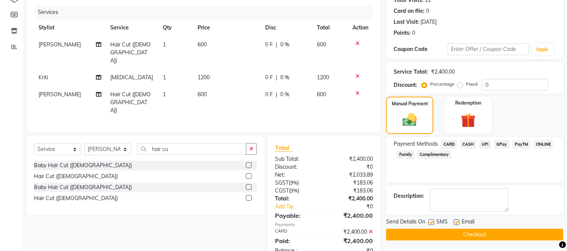
click at [476, 226] on div "Email" at bounding box center [467, 222] width 27 height 9
click at [475, 232] on button "Checkout" at bounding box center [474, 235] width 177 height 12
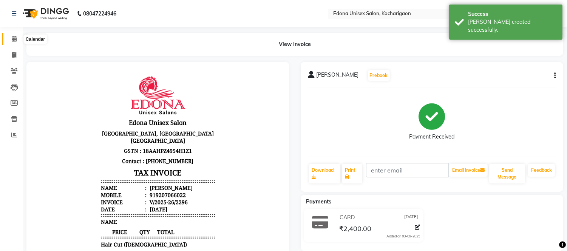
click at [14, 38] on icon at bounding box center [14, 39] width 5 height 6
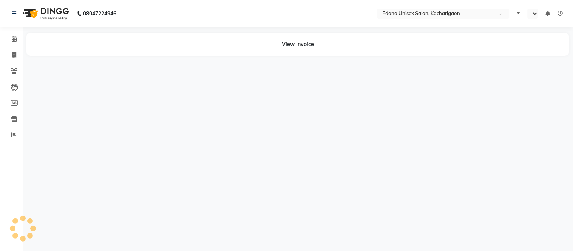
select select "en"
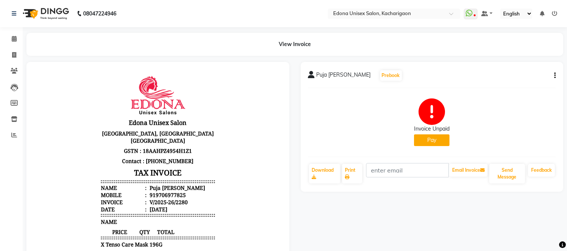
click at [422, 142] on button "Pay" at bounding box center [432, 140] width 36 height 12
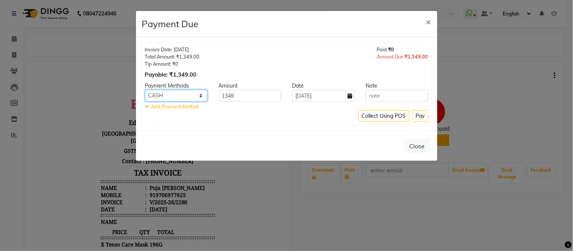
click at [168, 97] on select "CARD CASH UPI GPay PayTM ONLINE Family Complimentary" at bounding box center [176, 96] width 62 height 12
select select "8"
click at [145, 90] on select "CARD CASH UPI GPay PayTM ONLINE Family Complimentary" at bounding box center [176, 96] width 62 height 12
click at [416, 117] on button "Pay" at bounding box center [421, 116] width 16 height 12
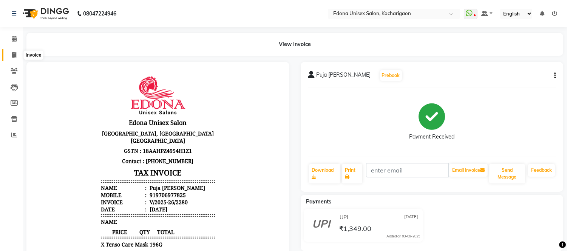
click at [12, 58] on icon at bounding box center [14, 55] width 4 height 6
select select "service"
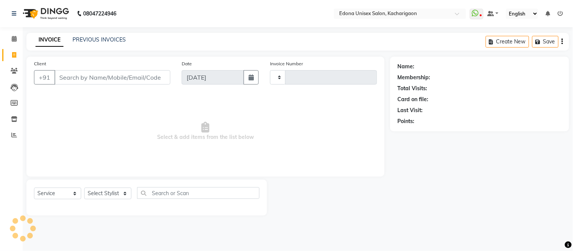
type input "2295"
select select "5389"
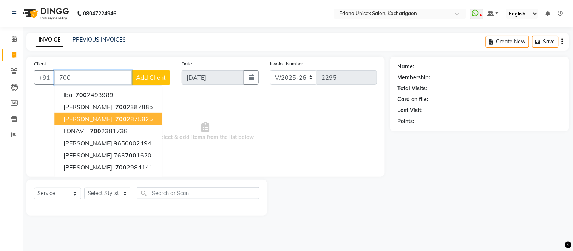
click at [87, 79] on input "700" at bounding box center [92, 77] width 77 height 14
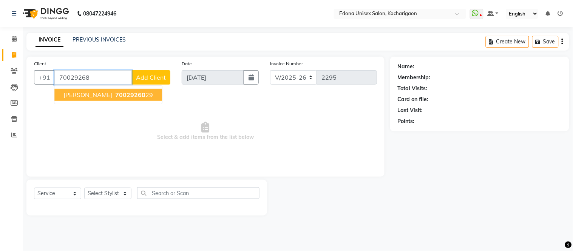
click at [77, 93] on span "Alie Das" at bounding box center [87, 95] width 49 height 8
type input "7002926829"
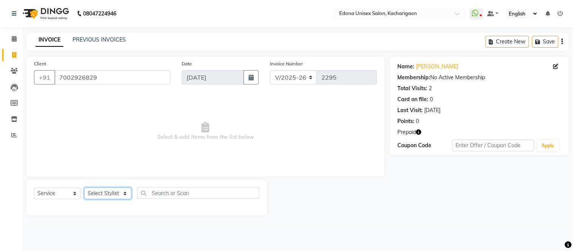
click at [107, 195] on select "Select Stylist Admin Anju Sonar Bir Basumtary [PERSON_NAME] [PERSON_NAME] Hombr…" at bounding box center [107, 194] width 47 height 12
select select "77350"
click at [84, 188] on select "Select Stylist Admin Anju Sonar Bir Basumtary [PERSON_NAME] [PERSON_NAME] Hombr…" at bounding box center [107, 194] width 47 height 12
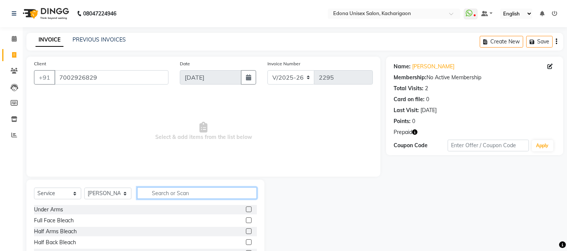
click at [193, 193] on input "text" at bounding box center [197, 193] width 120 height 12
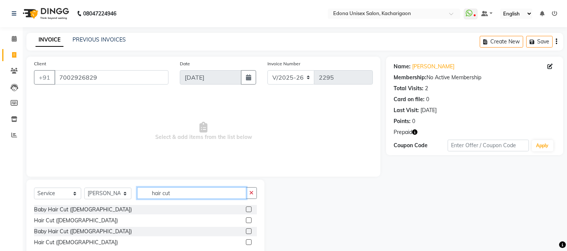
type input "hair cut"
click at [250, 220] on label at bounding box center [249, 221] width 6 height 6
click at [250, 220] on input "checkbox" at bounding box center [248, 220] width 5 height 5
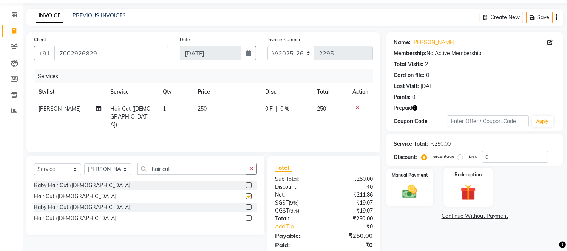
checkbox input "false"
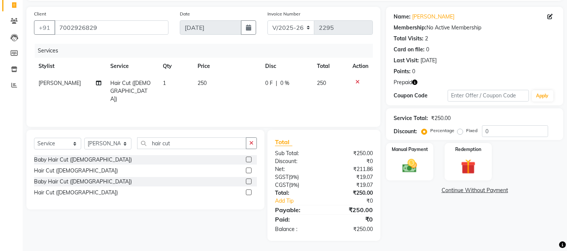
scroll to position [51, 0]
click at [410, 179] on div "Manual Payment" at bounding box center [409, 161] width 49 height 39
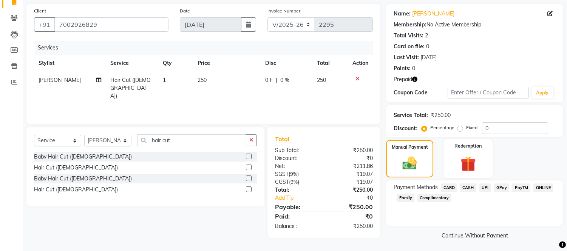
scroll to position [54, 0]
click at [481, 187] on span "UPI" at bounding box center [485, 187] width 12 height 9
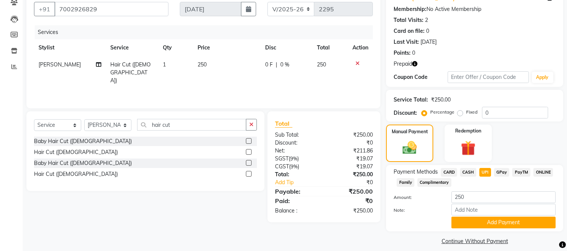
scroll to position [76, 0]
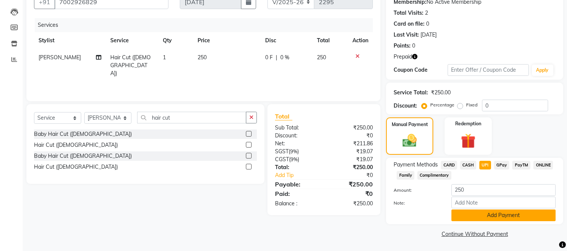
click at [478, 218] on button "Add Payment" at bounding box center [503, 216] width 104 height 12
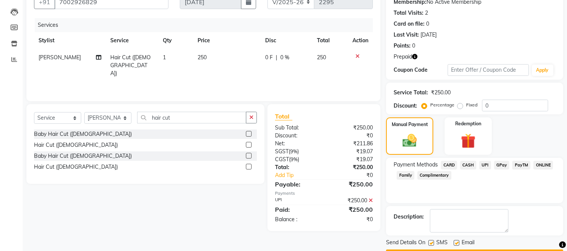
click at [468, 165] on span "CASH" at bounding box center [468, 165] width 16 height 9
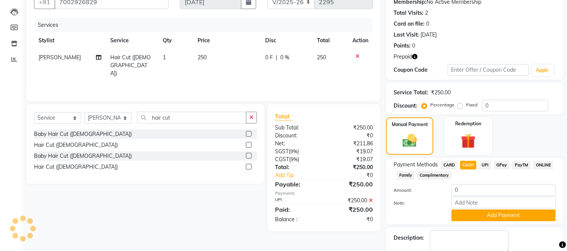
click at [369, 201] on icon at bounding box center [371, 200] width 4 height 5
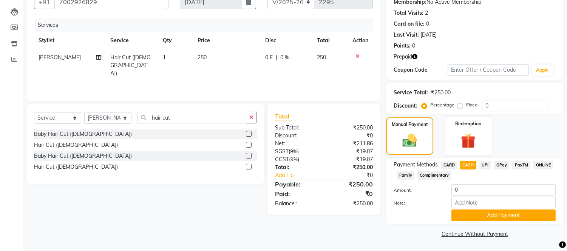
click at [496, 164] on span "GPay" at bounding box center [501, 165] width 15 height 9
type input "250"
click at [467, 163] on span "CASH" at bounding box center [468, 165] width 16 height 9
click at [477, 216] on button "Add Payment" at bounding box center [503, 216] width 104 height 12
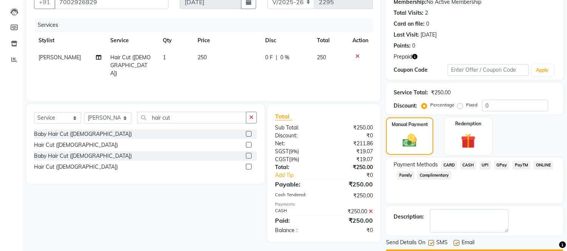
scroll to position [96, 0]
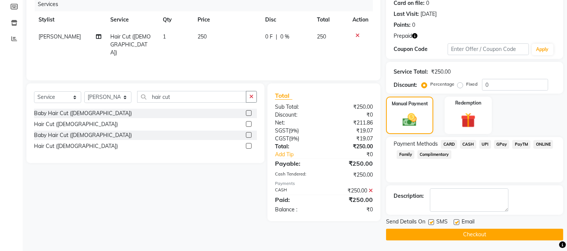
click at [458, 234] on button "Checkout" at bounding box center [474, 235] width 177 height 12
